Goal: Check status: Check status

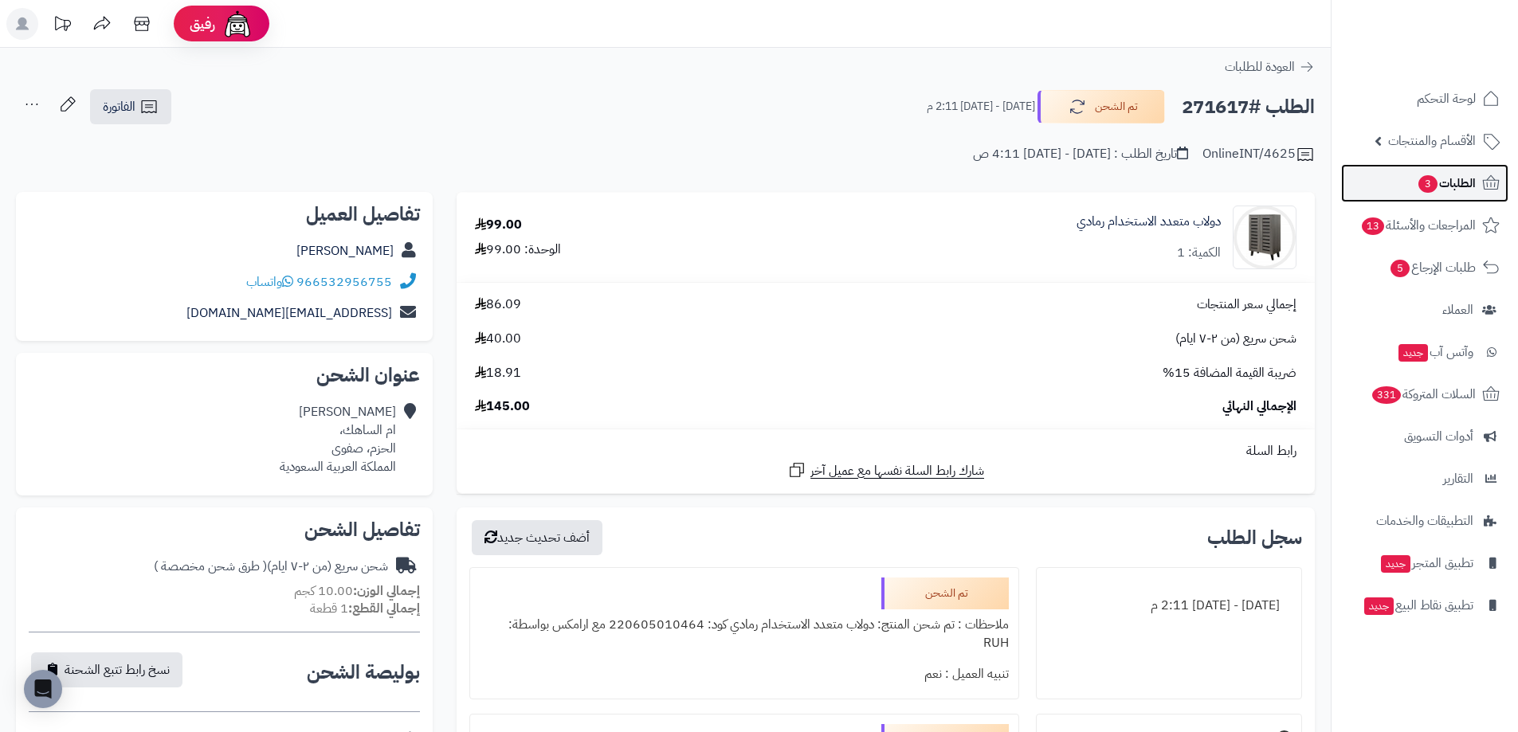
click at [1439, 183] on span "الطلبات 3" at bounding box center [1446, 183] width 59 height 22
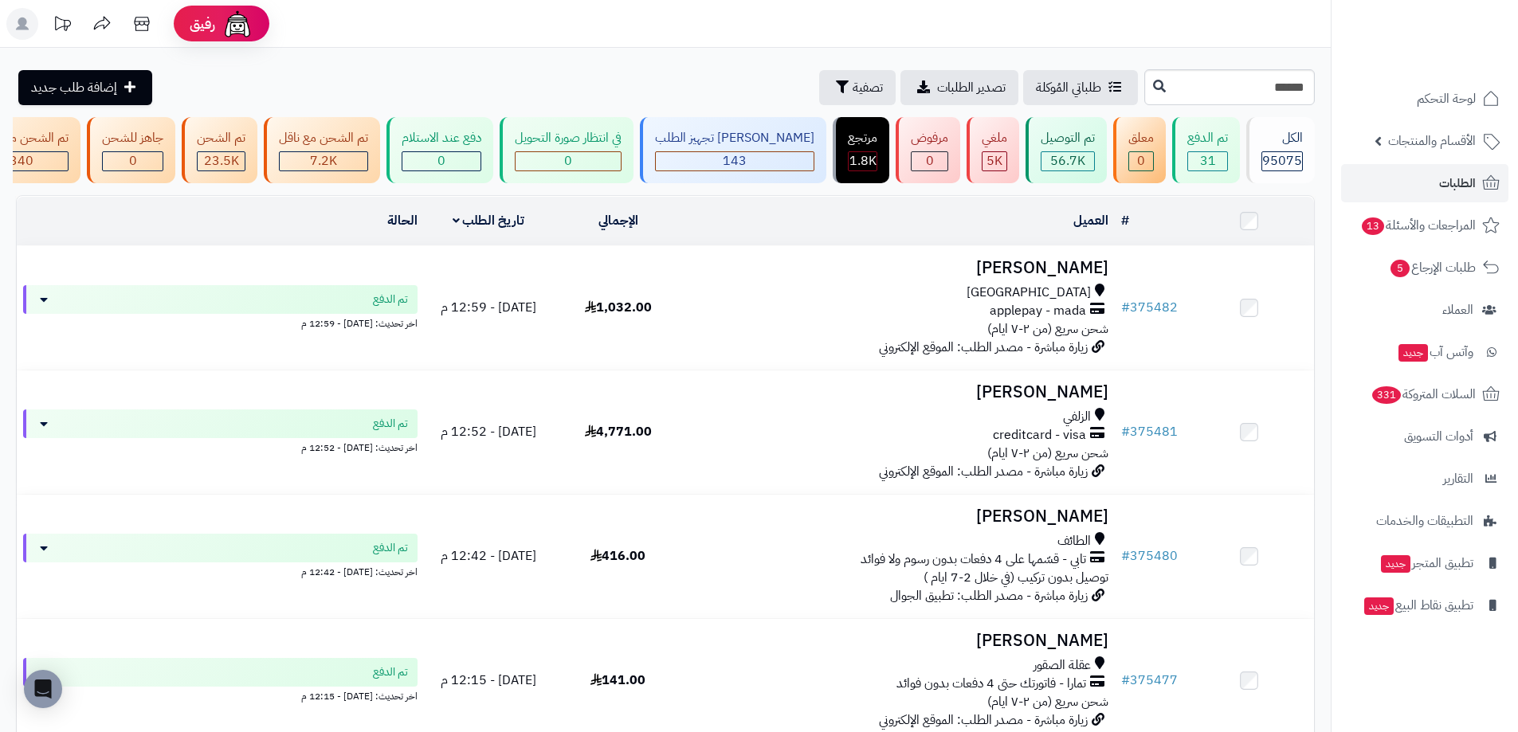
type input "******"
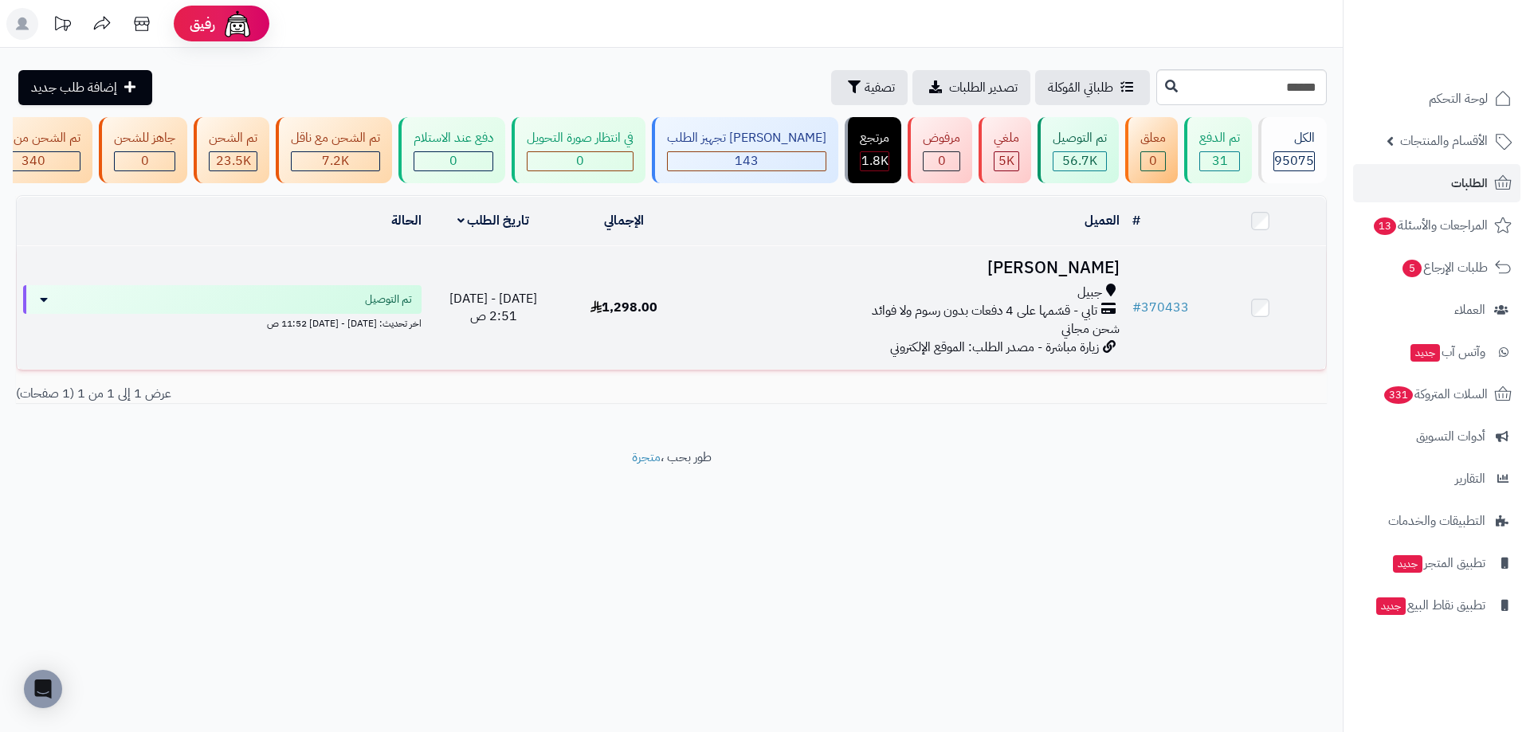
click at [1056, 293] on div "جبيل" at bounding box center [907, 293] width 423 height 18
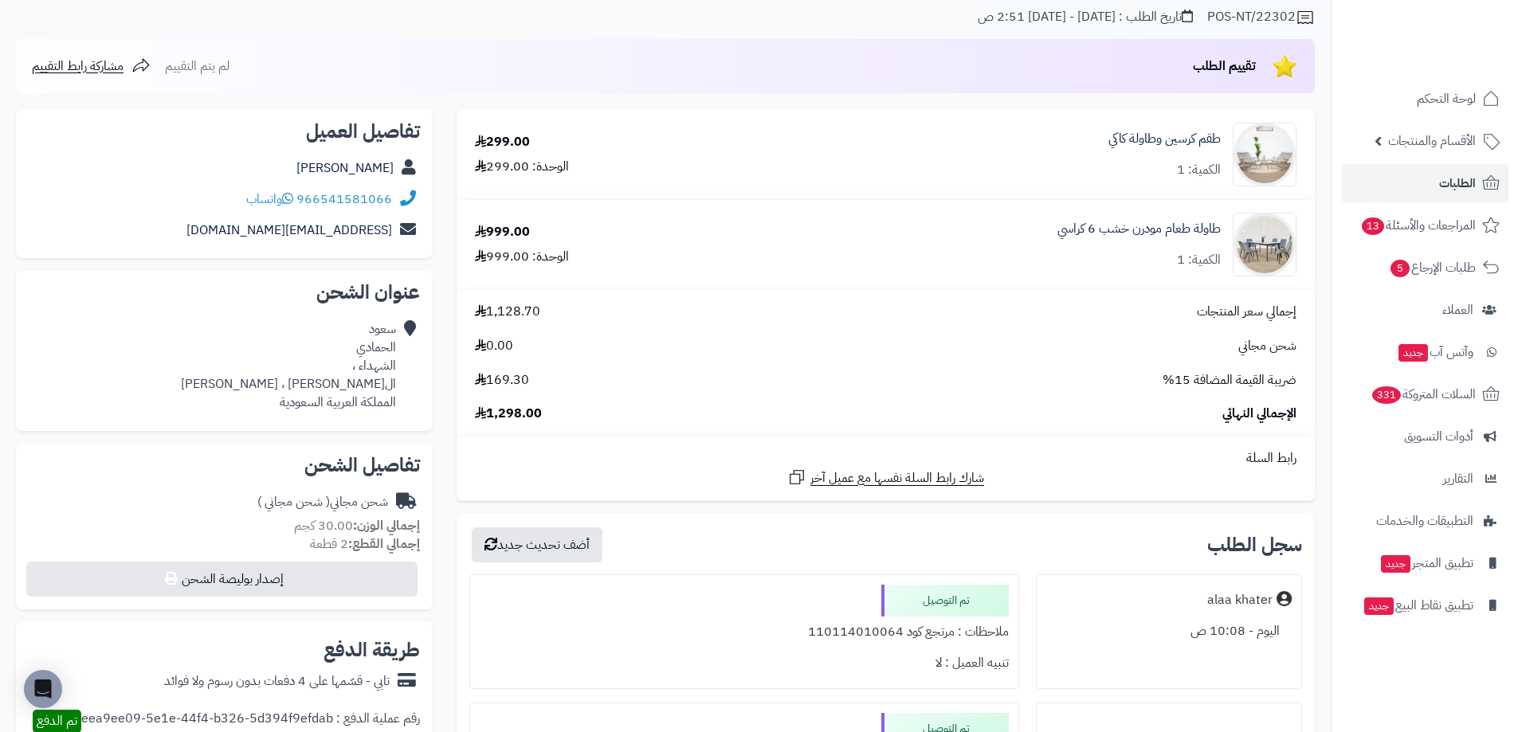
scroll to position [239, 0]
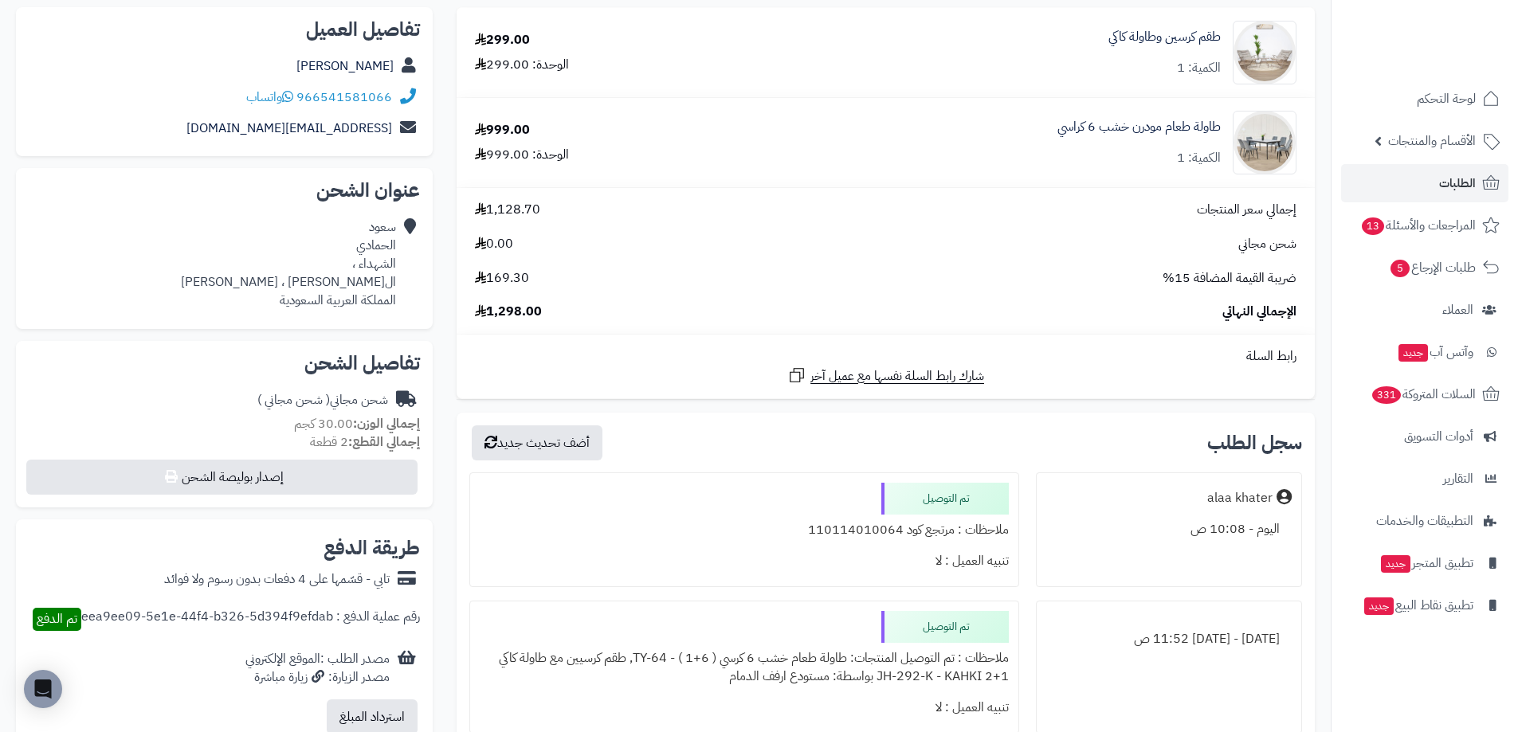
drag, startPoint x: 862, startPoint y: 514, endPoint x: 954, endPoint y: 529, distance: 92.9
click at [954, 529] on div "ملاحظات : مرتجع كود 110114010064" at bounding box center [744, 530] width 528 height 31
copy div "مرتجع كود 110114010064"
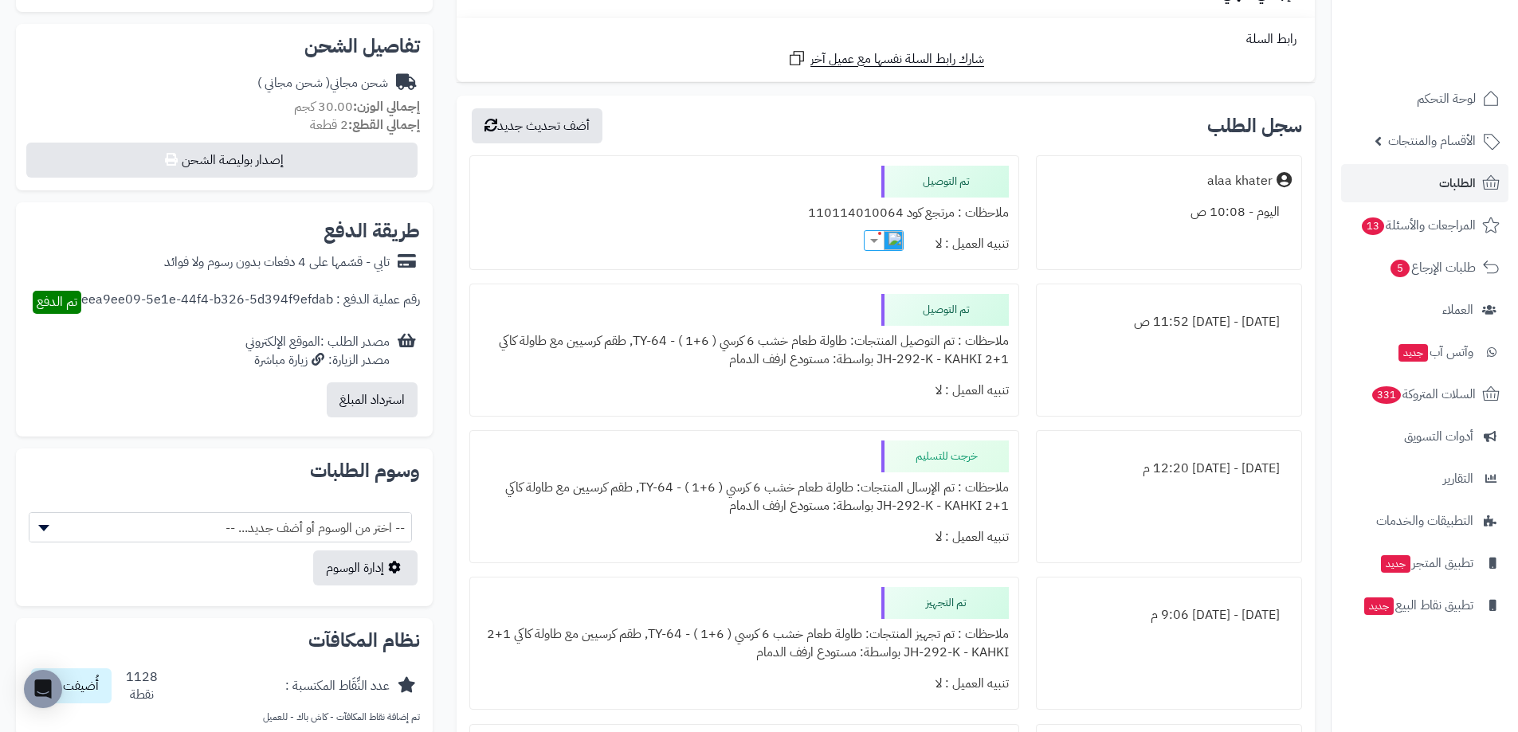
scroll to position [558, 0]
copy div "مرتجع كود 110114010064"
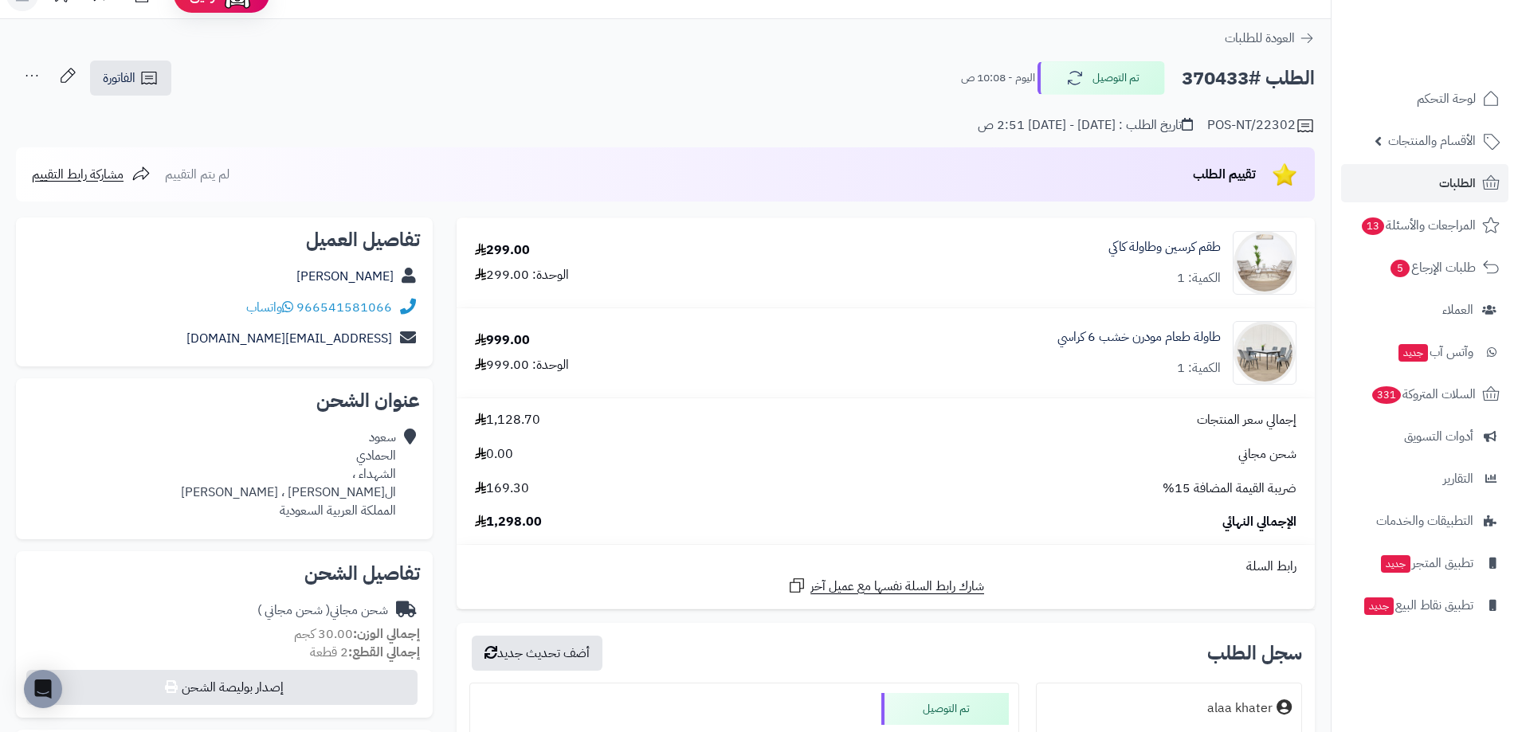
scroll to position [0, 0]
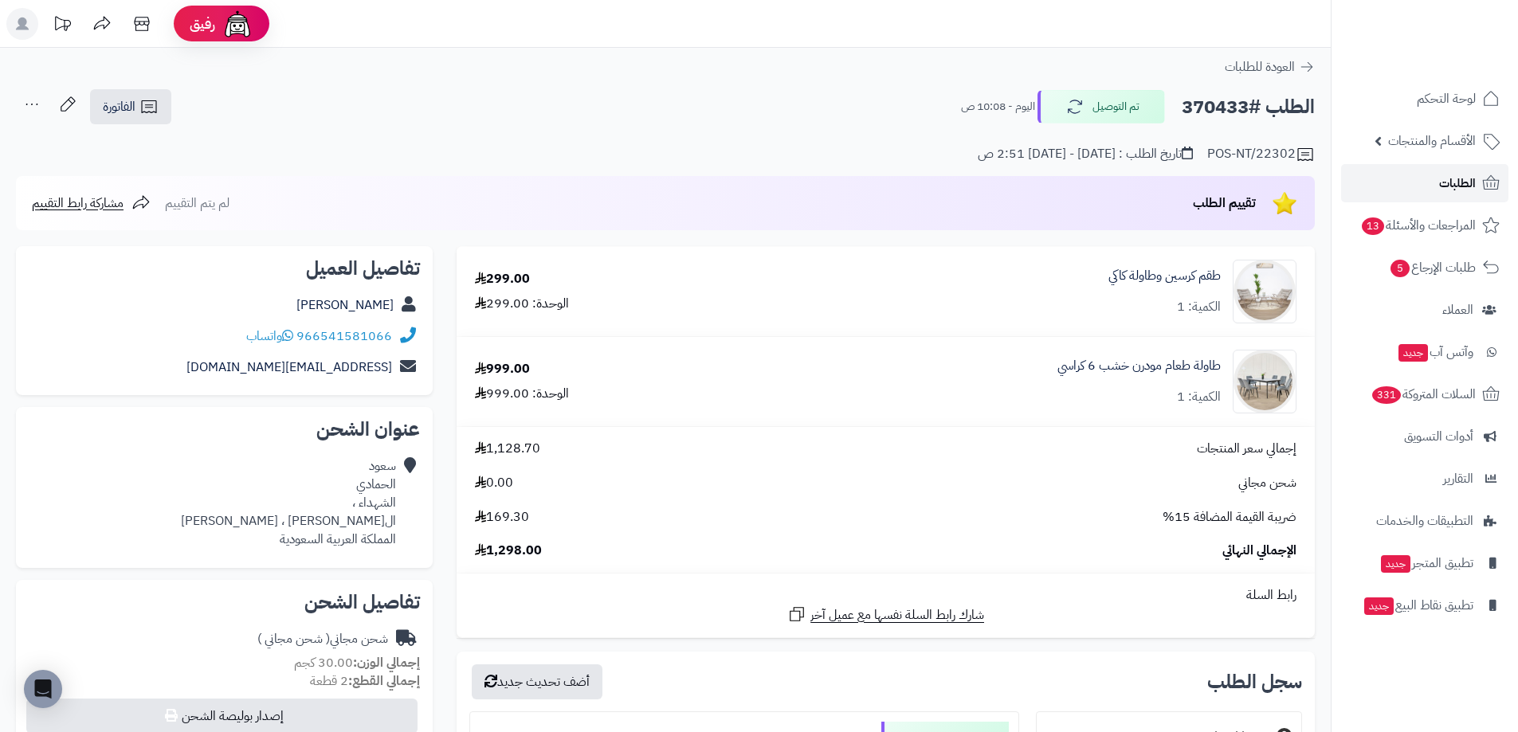
click at [1429, 193] on link "الطلبات" at bounding box center [1424, 183] width 167 height 38
